Goal: Check status: Check status

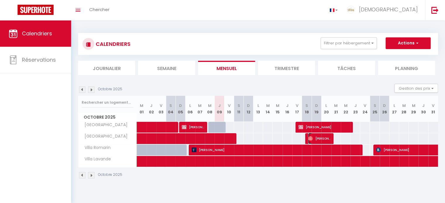
click at [315, 139] on span "[PERSON_NAME]" at bounding box center [319, 138] width 23 height 11
select select "OK"
select select "1"
select select "0"
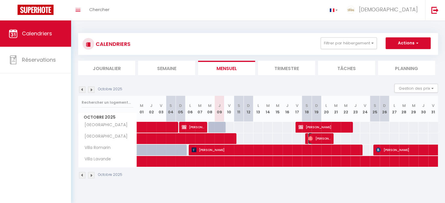
select select "1"
select select
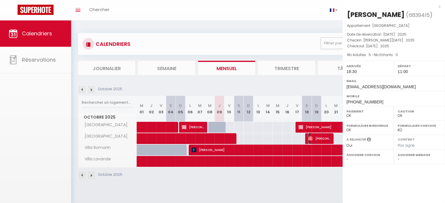
select select "51080"
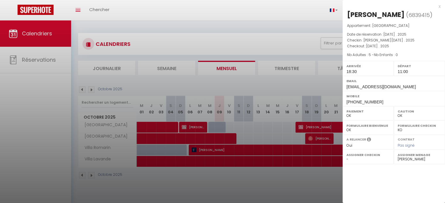
click at [296, 184] on div at bounding box center [222, 101] width 445 height 203
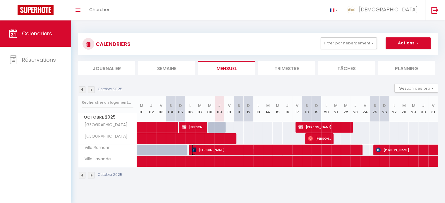
click at [352, 149] on span "[PERSON_NAME]" at bounding box center [275, 150] width 167 height 11
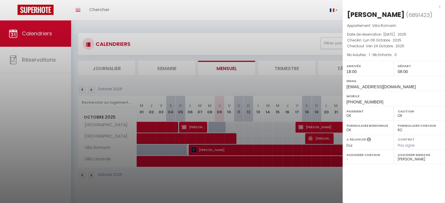
click at [306, 185] on div at bounding box center [222, 101] width 445 height 203
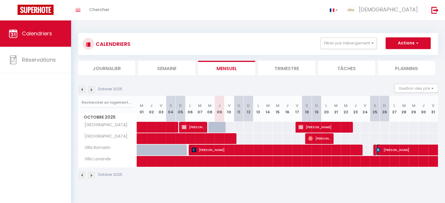
click at [384, 148] on span "[PERSON_NAME]" at bounding box center [423, 150] width 94 height 11
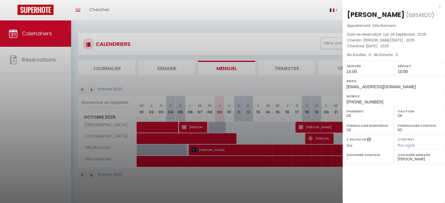
click at [305, 173] on div at bounding box center [222, 101] width 445 height 203
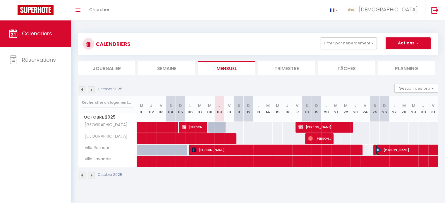
click at [394, 148] on span "[PERSON_NAME]" at bounding box center [423, 150] width 94 height 11
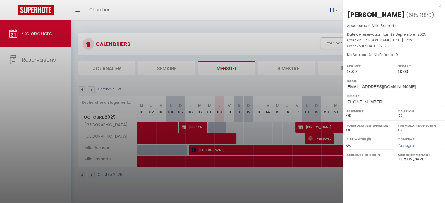
click at [323, 186] on div at bounding box center [222, 101] width 445 height 203
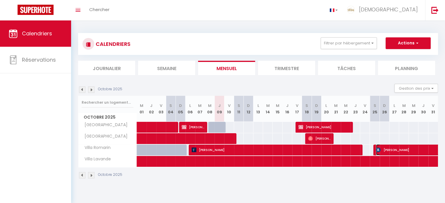
click at [391, 151] on span "[PERSON_NAME]" at bounding box center [423, 150] width 94 height 11
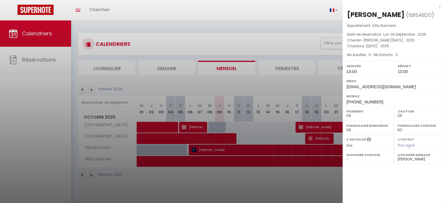
click at [290, 185] on div at bounding box center [222, 101] width 445 height 203
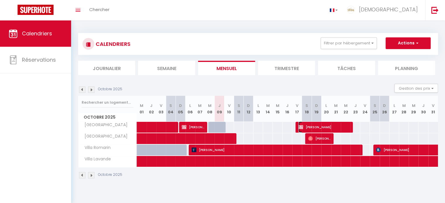
click at [324, 126] on span "[PERSON_NAME]" at bounding box center [325, 127] width 52 height 11
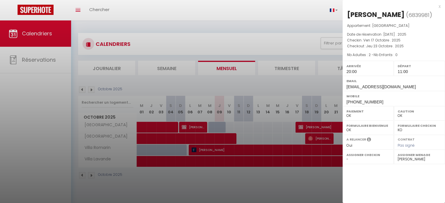
click at [304, 180] on div at bounding box center [222, 101] width 445 height 203
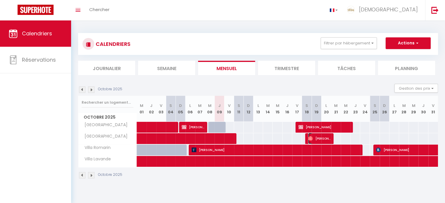
click at [317, 138] on span "[PERSON_NAME]" at bounding box center [319, 138] width 23 height 11
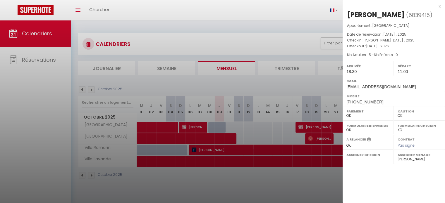
click at [314, 184] on div at bounding box center [222, 101] width 445 height 203
